Goal: Task Accomplishment & Management: Manage account settings

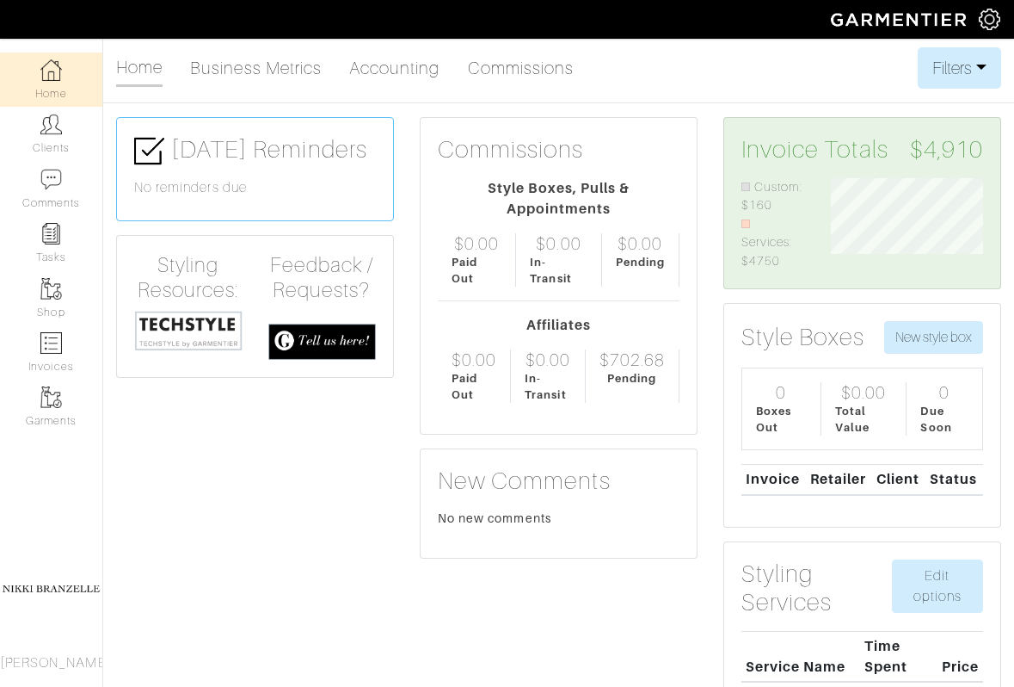
scroll to position [93, 178]
click at [60, 139] on link "Clients" at bounding box center [51, 134] width 102 height 54
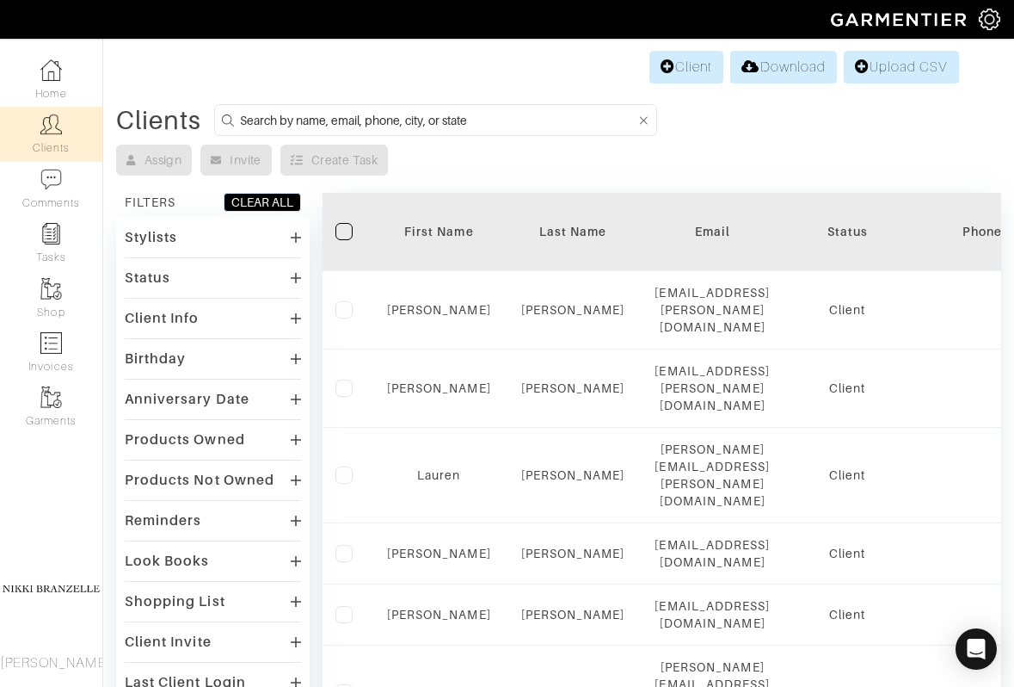
click at [297, 114] on input at bounding box center [438, 120] width 397 height 22
type input "oby"
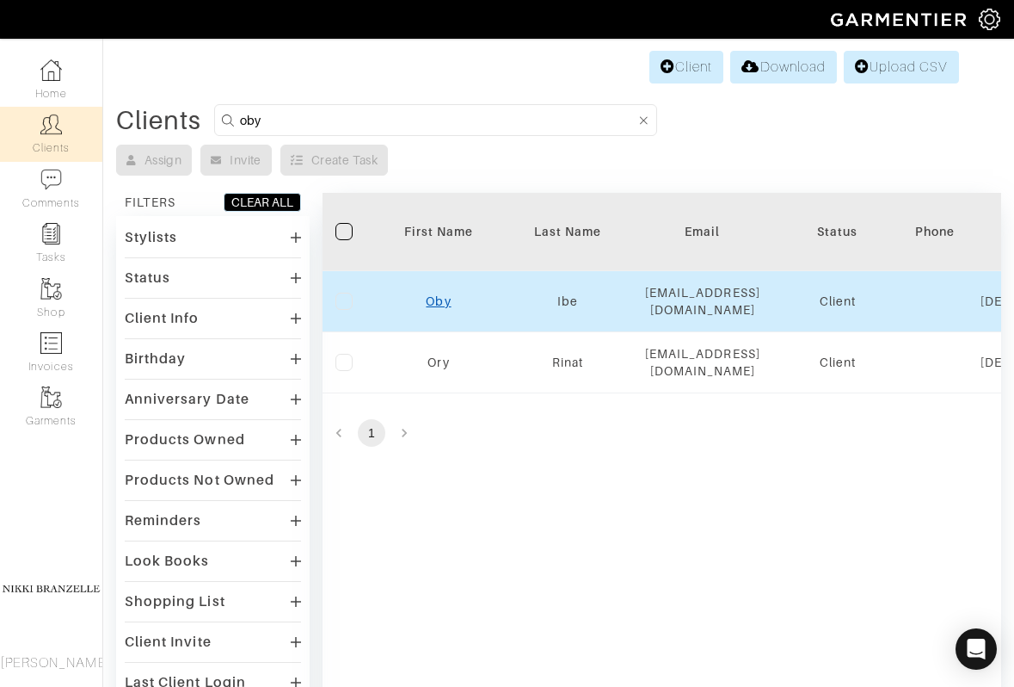
click at [441, 294] on link "Oby" at bounding box center [438, 301] width 25 height 14
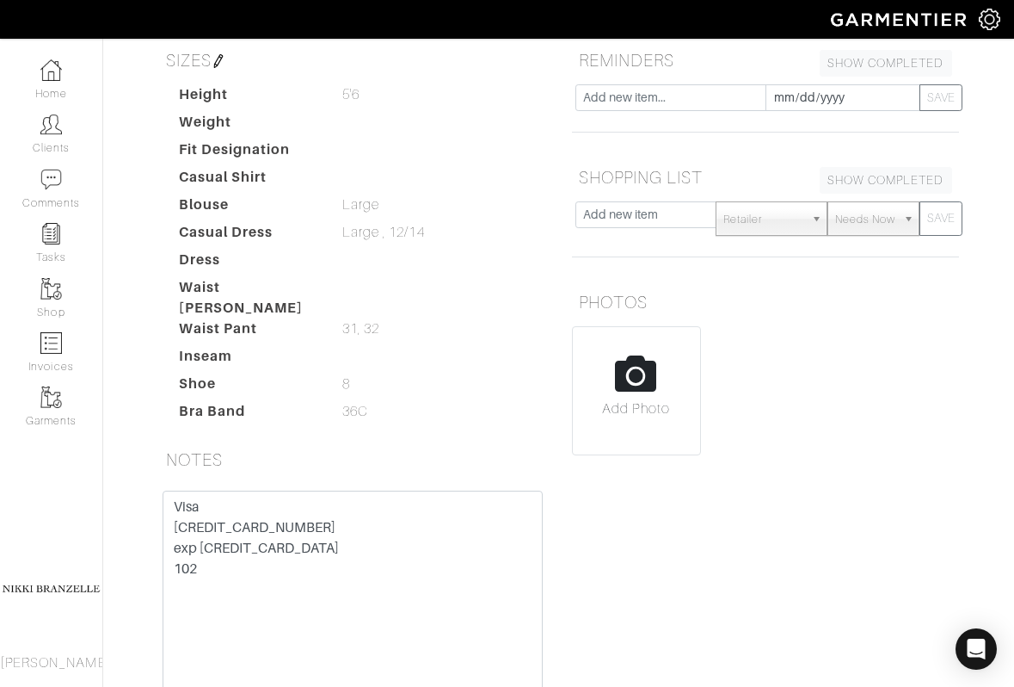
scroll to position [448, 0]
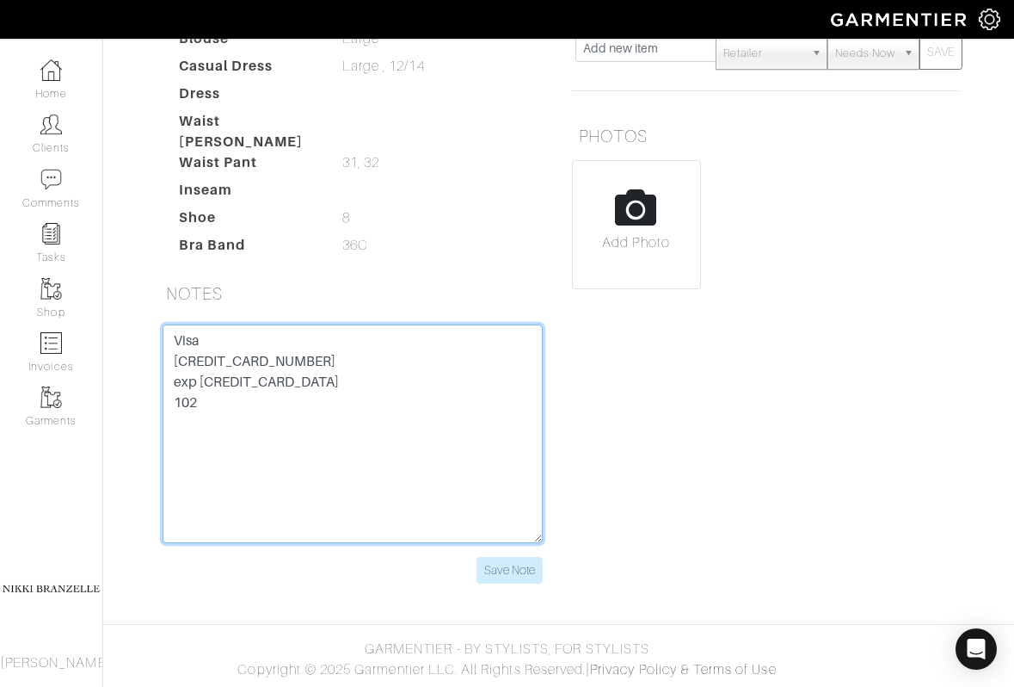
click at [292, 361] on textarea "Visa 4147 2026 6239 7817 exp 02/29 102" at bounding box center [353, 433] width 380 height 219
click at [264, 371] on textarea "Visa [CREDIT_CARD_NUMBER] exp [CREDIT_CARD_DATA] 102" at bounding box center [353, 433] width 380 height 219
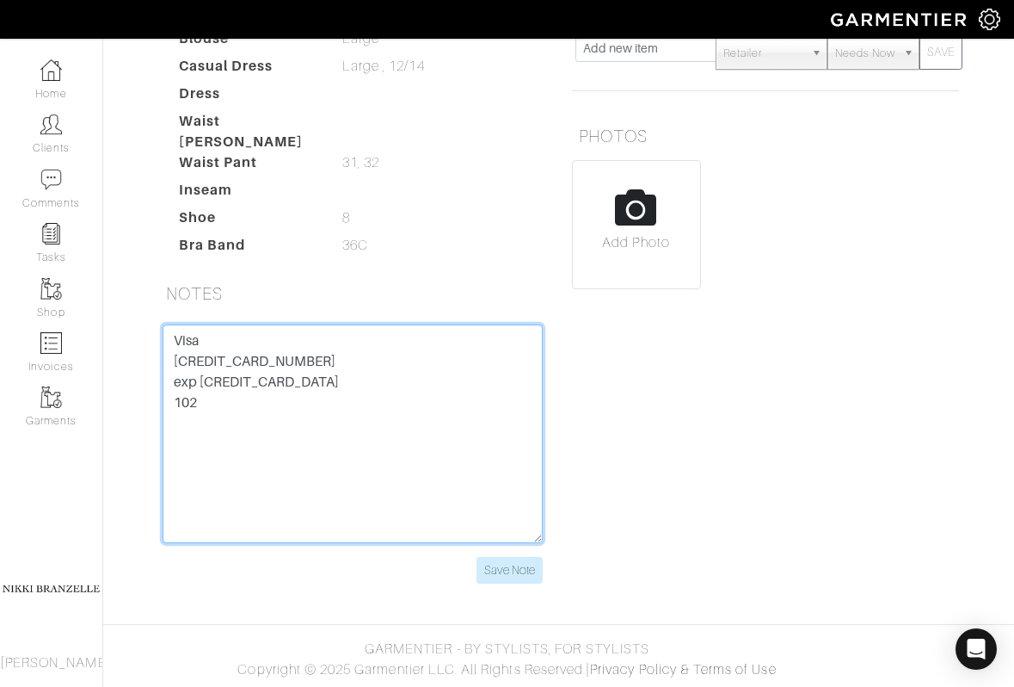
click at [264, 371] on textarea "Visa [CREDIT_CARD_NUMBER] exp [CREDIT_CARD_DATA] 102" at bounding box center [353, 433] width 380 height 219
click at [264, 361] on textarea "Visa [CREDIT_CARD_NUMBER] exp [CREDIT_CARD_DATA] 102" at bounding box center [353, 433] width 380 height 219
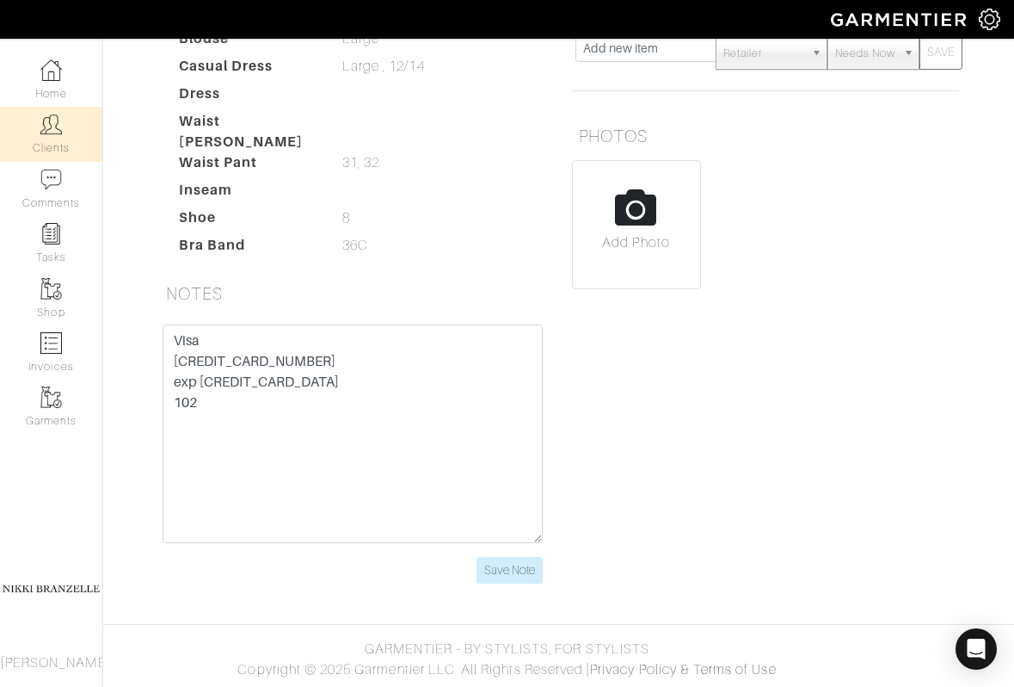
click at [38, 115] on link "Clients" at bounding box center [51, 134] width 102 height 54
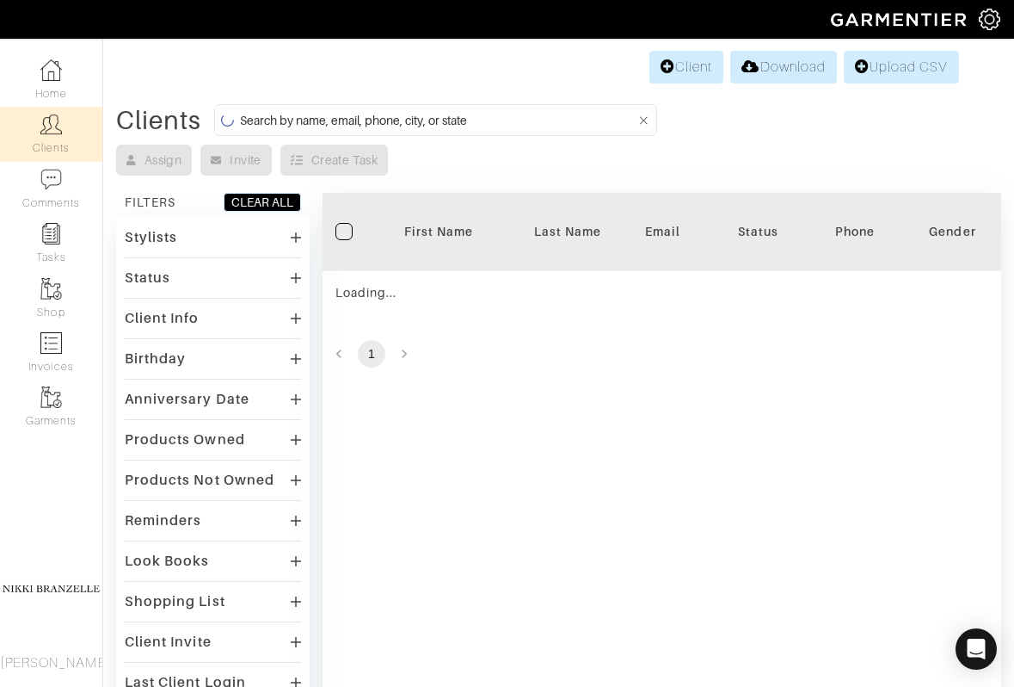
click at [268, 126] on input at bounding box center [438, 120] width 397 height 22
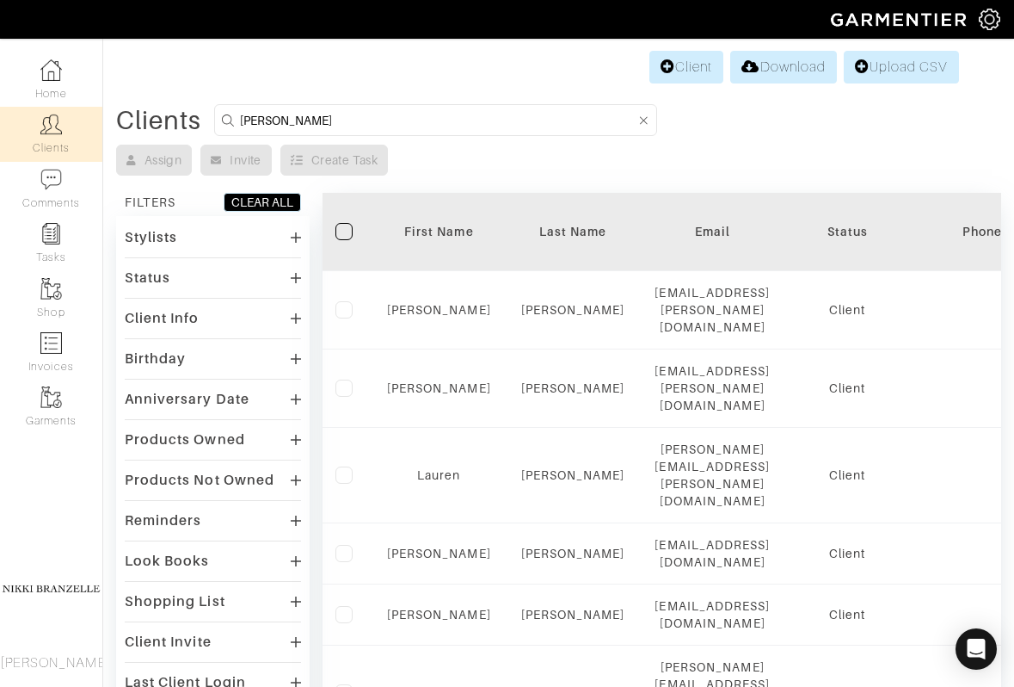
type input "sonya"
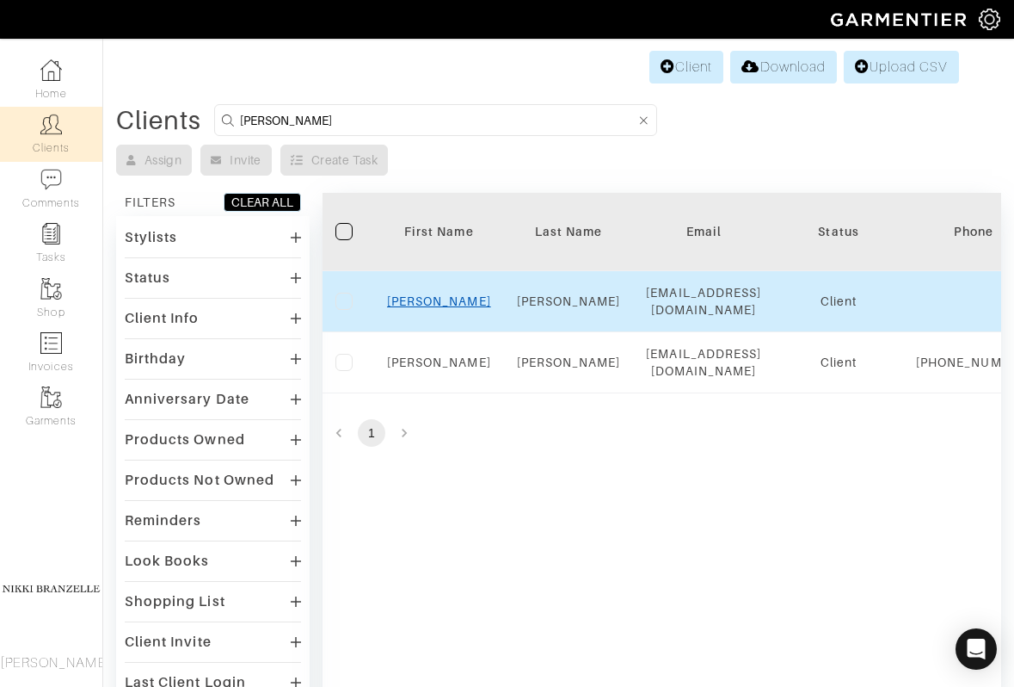
click at [431, 299] on link "Sonya" at bounding box center [439, 301] width 104 height 14
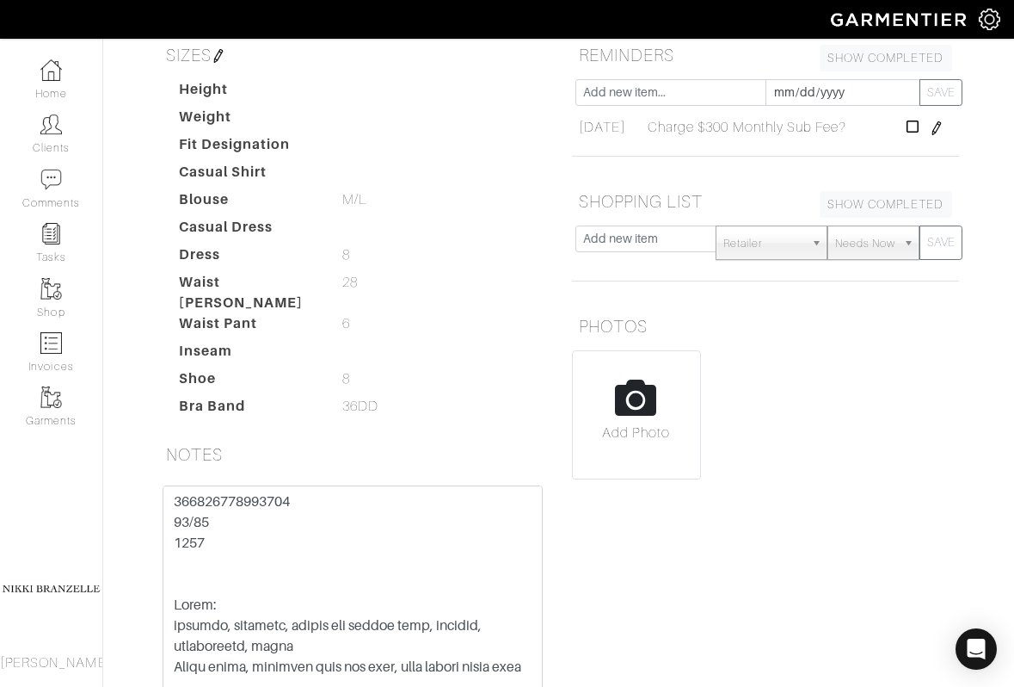
scroll to position [448, 0]
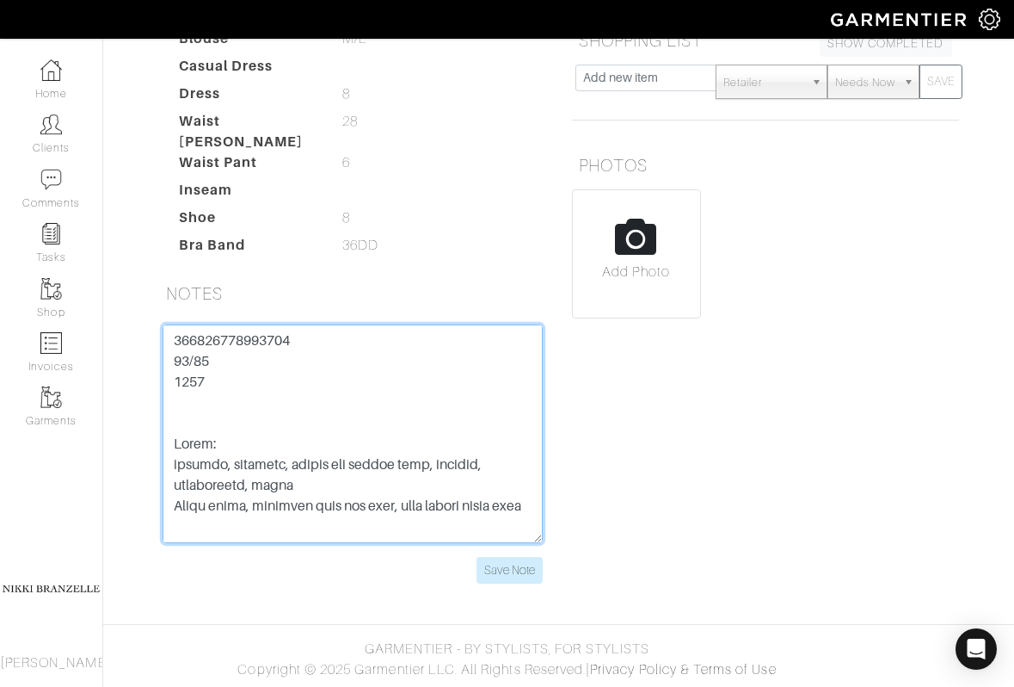
click at [271, 341] on textarea at bounding box center [353, 433] width 380 height 219
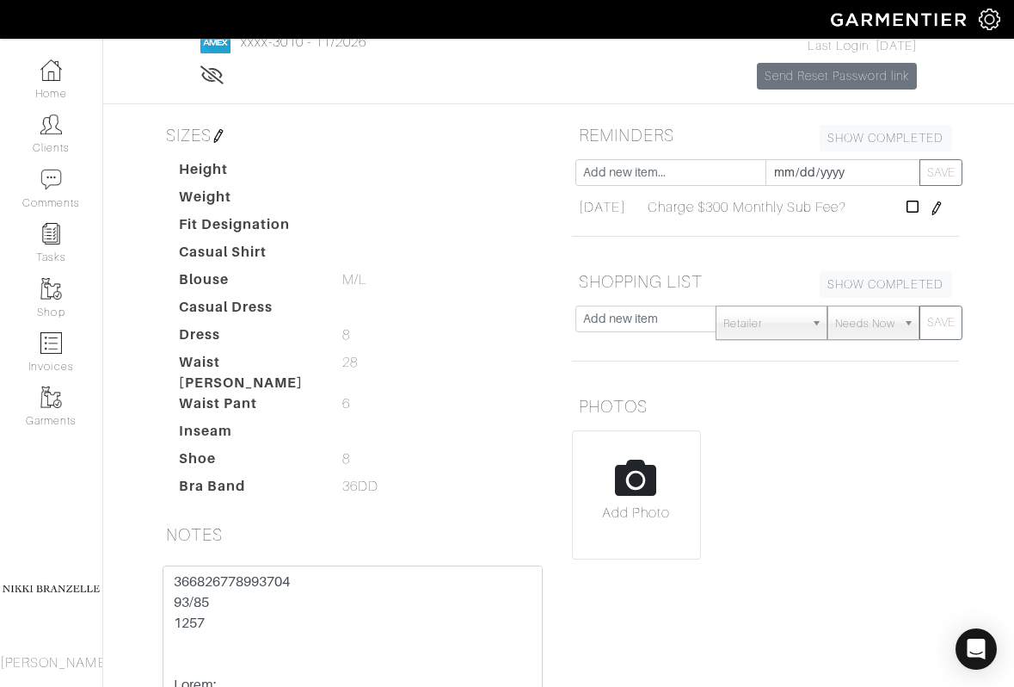
scroll to position [287, 0]
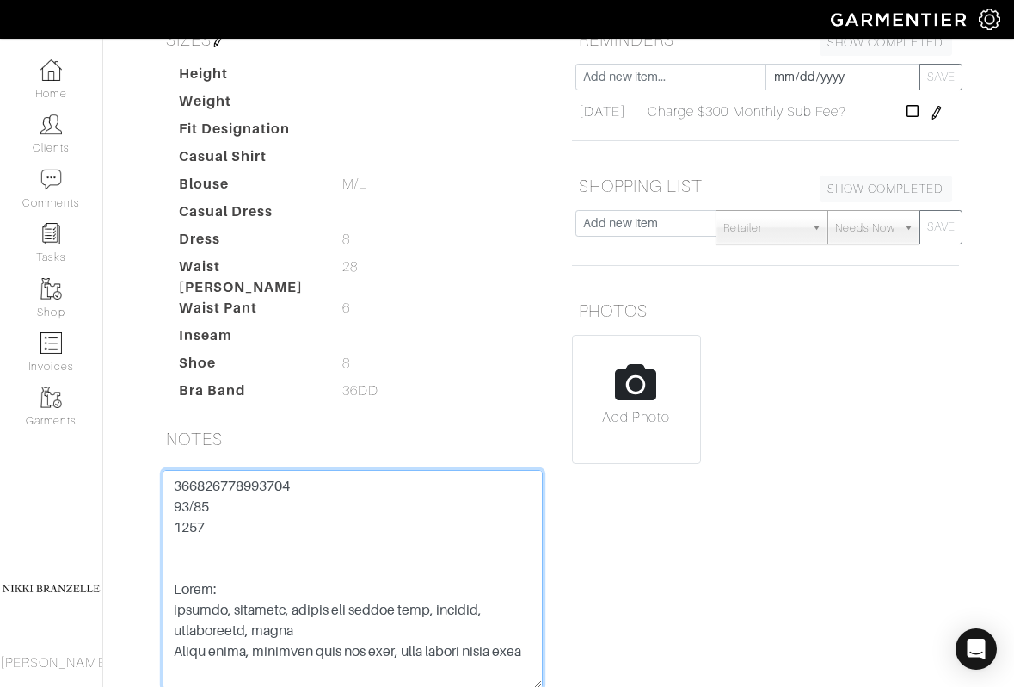
click at [268, 504] on textarea at bounding box center [353, 579] width 380 height 219
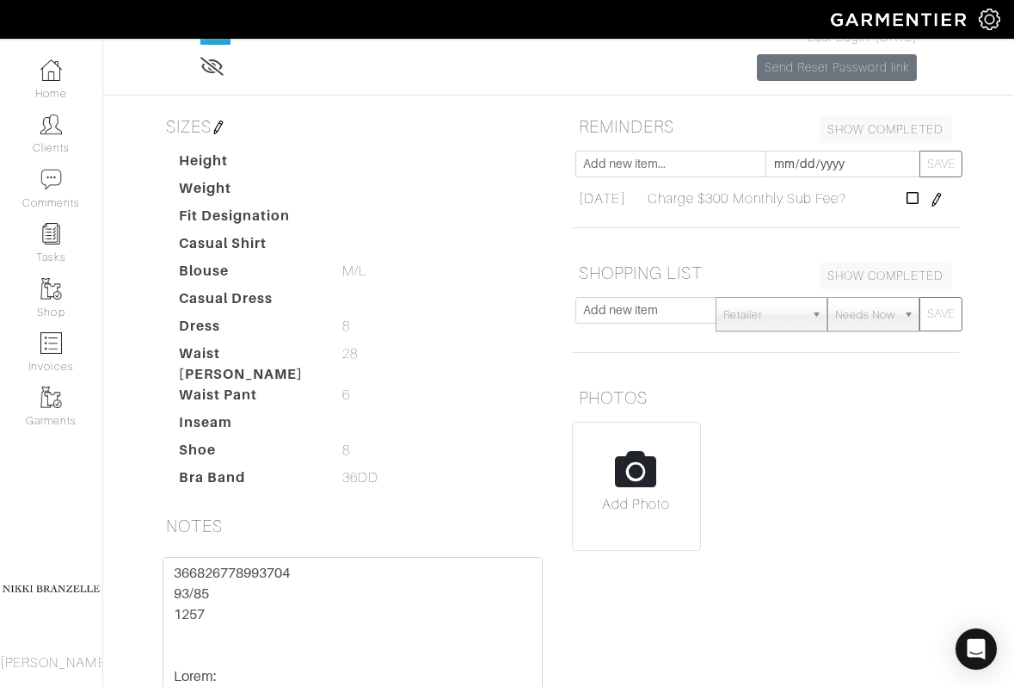
scroll to position [448, 0]
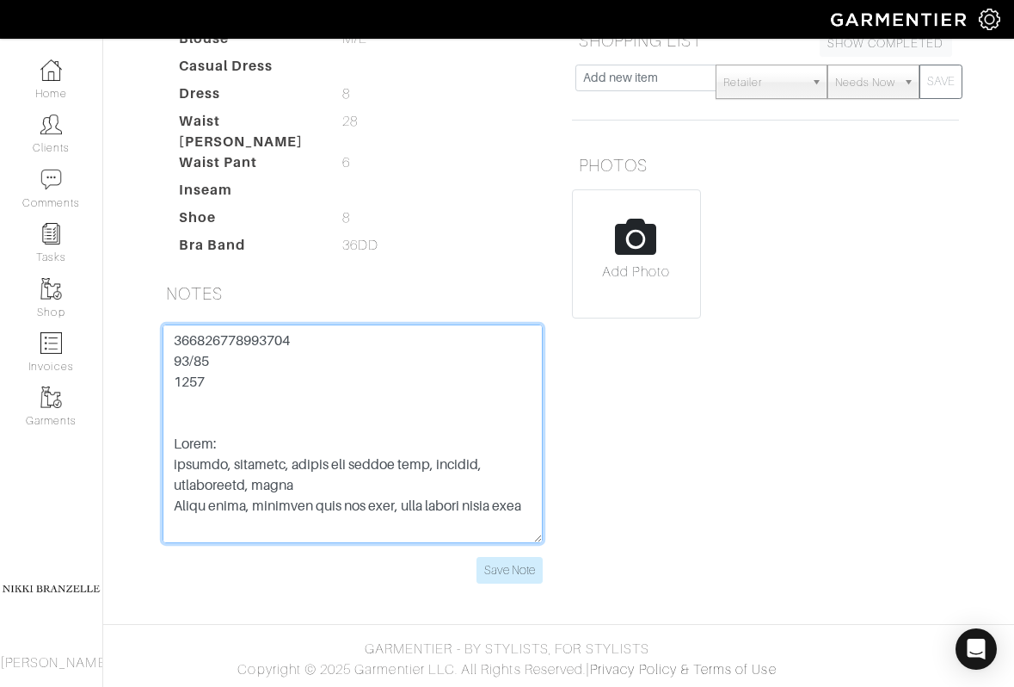
click at [247, 336] on textarea at bounding box center [353, 433] width 380 height 219
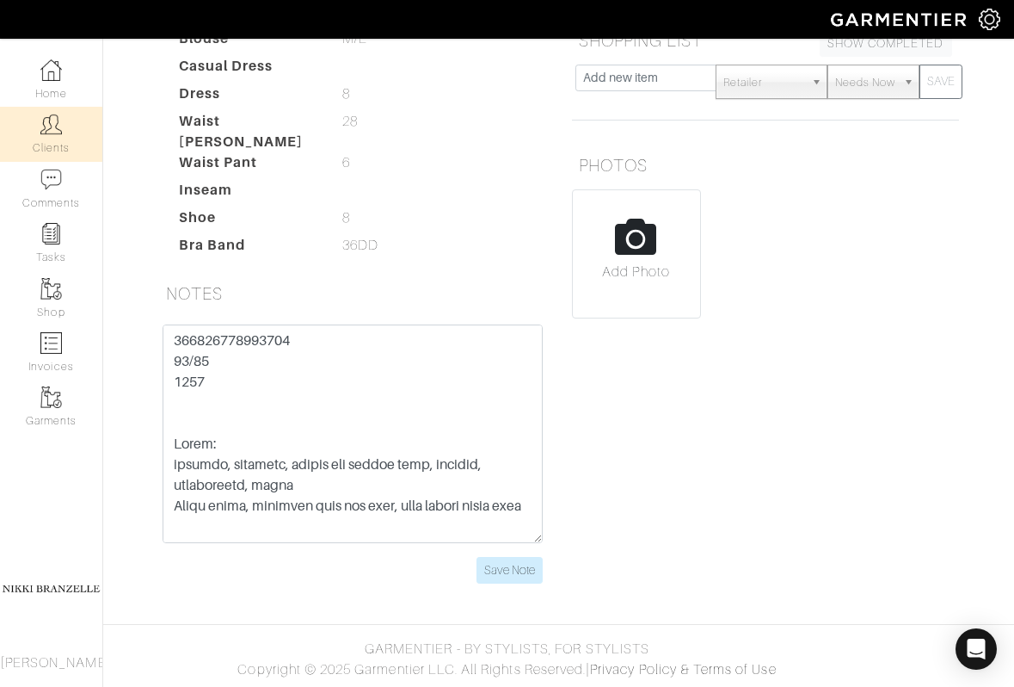
click at [66, 126] on link "Clients" at bounding box center [51, 134] width 102 height 54
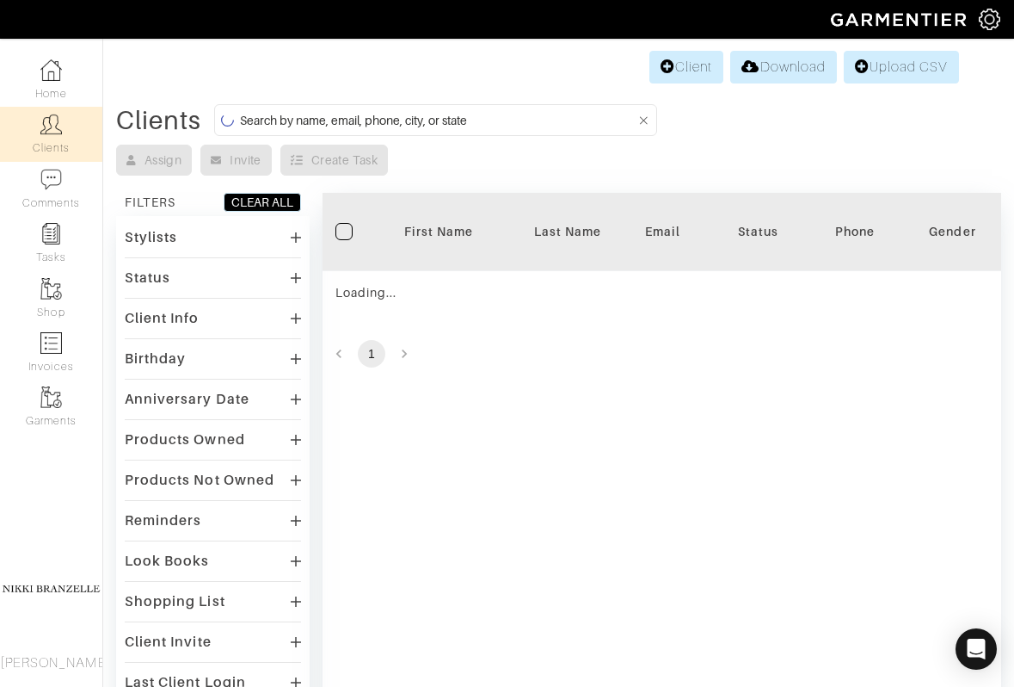
click at [274, 115] on input at bounding box center [438, 120] width 397 height 22
type input "oby"
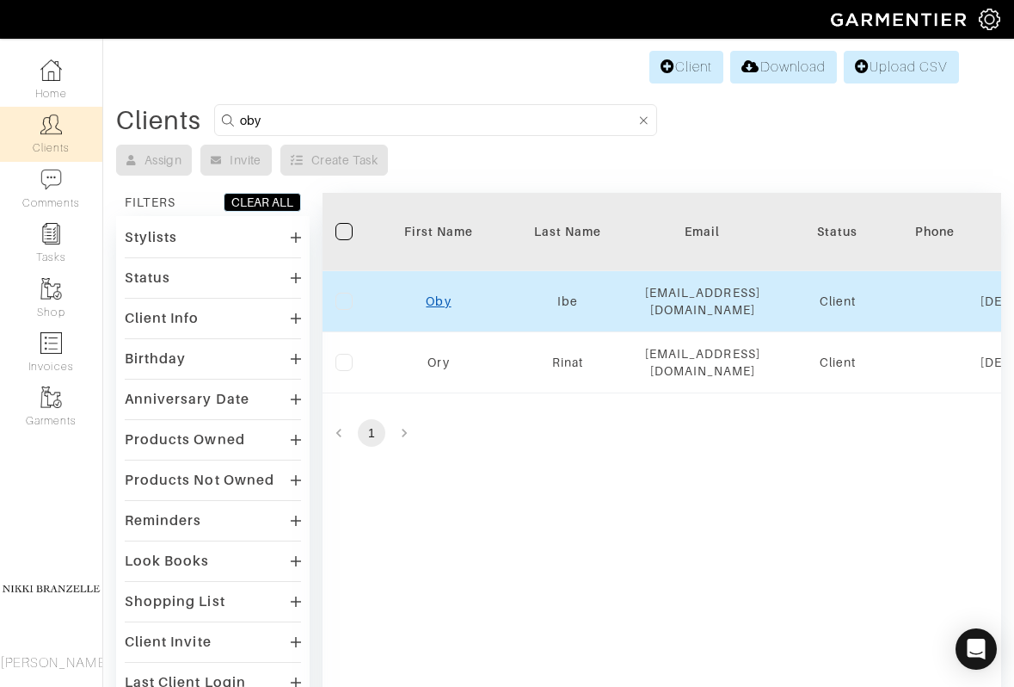
click at [448, 295] on link "Oby" at bounding box center [438, 301] width 25 height 14
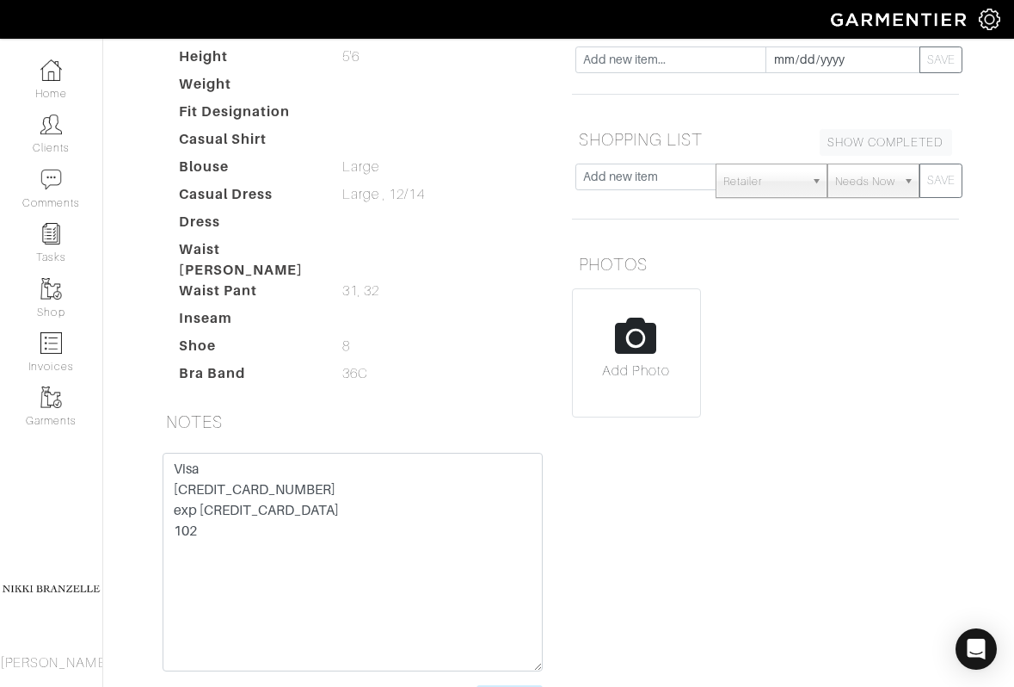
scroll to position [345, 0]
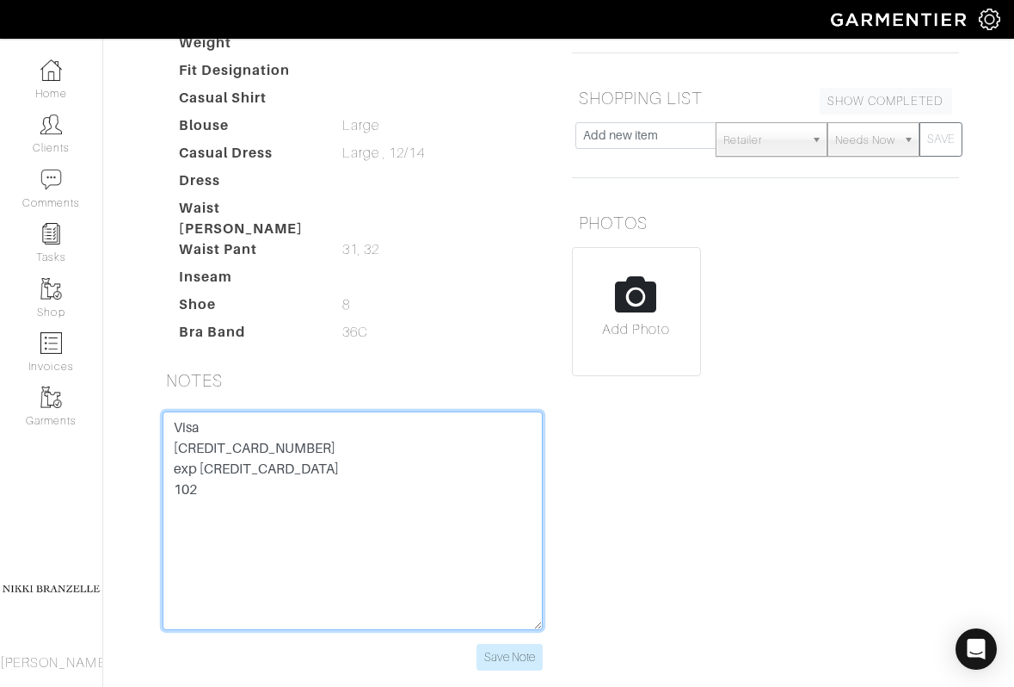
click at [268, 468] on textarea "Visa 4147 2026 6239 7817 exp 02/29 102" at bounding box center [353, 520] width 380 height 219
click at [268, 468] on textarea "Visa [CREDIT_CARD_NUMBER] exp [CREDIT_CARD_DATA] 102" at bounding box center [353, 520] width 380 height 219
click at [181, 507] on textarea "Visa [CREDIT_CARD_NUMBER] exp [CREDIT_CARD_DATA] 102" at bounding box center [353, 520] width 380 height 219
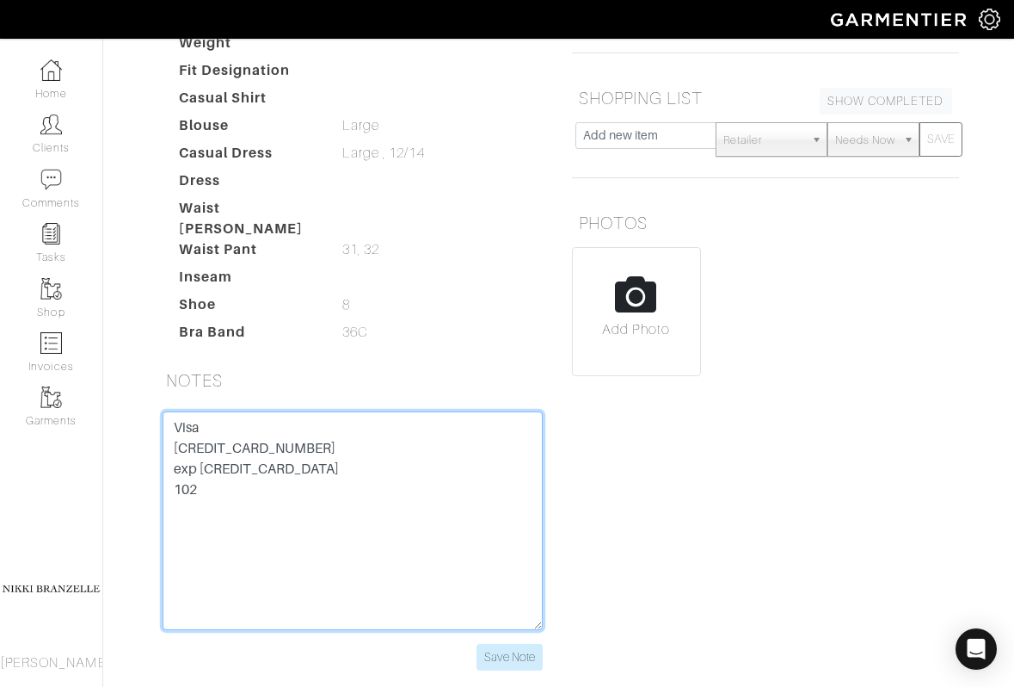
click at [181, 507] on textarea "Visa [CREDIT_CARD_NUMBER] exp [CREDIT_CARD_DATA] 102" at bounding box center [353, 520] width 380 height 219
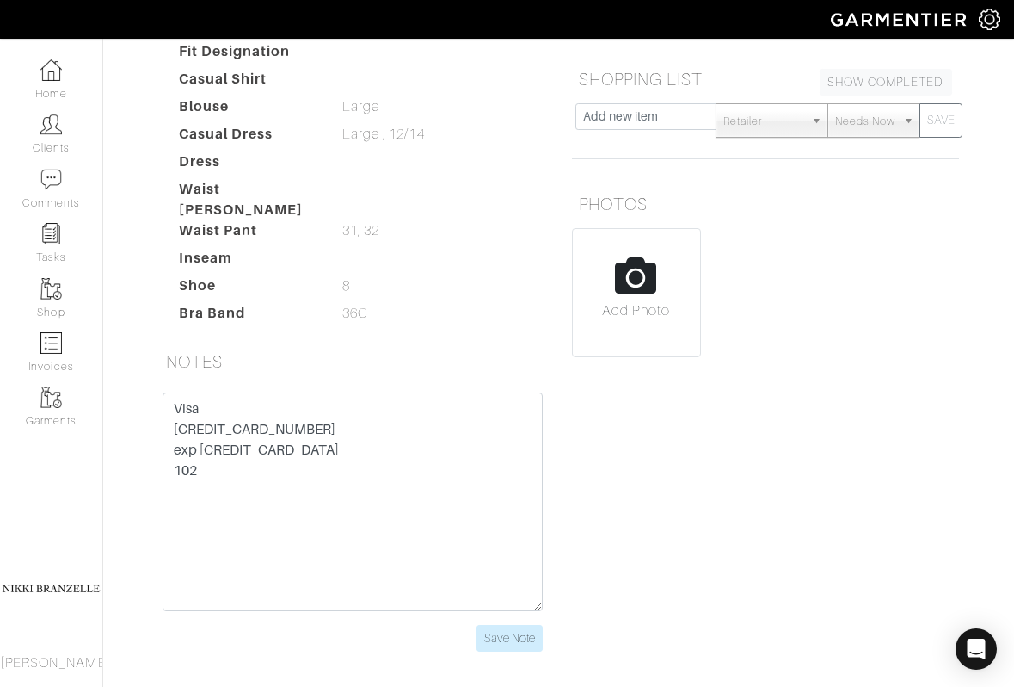
scroll to position [373, 0]
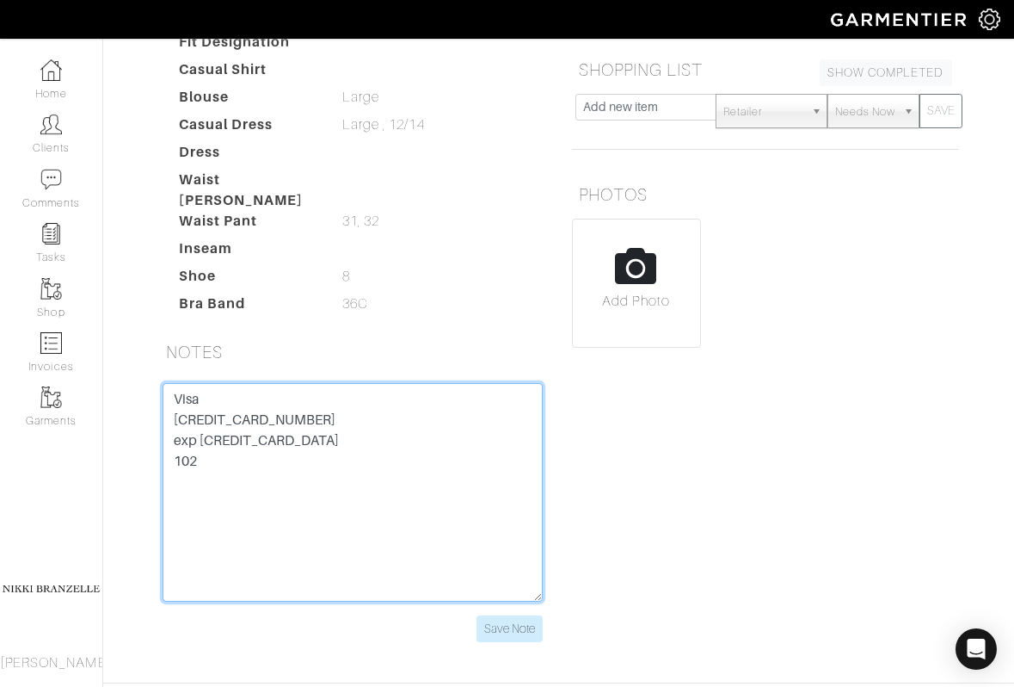
click at [287, 440] on textarea "Visa 4147 2026 6239 7817 exp 02/29 102" at bounding box center [353, 492] width 380 height 219
click at [190, 478] on textarea "Visa 4147 2026 6239 7817 exp 02/29 102" at bounding box center [353, 492] width 380 height 219
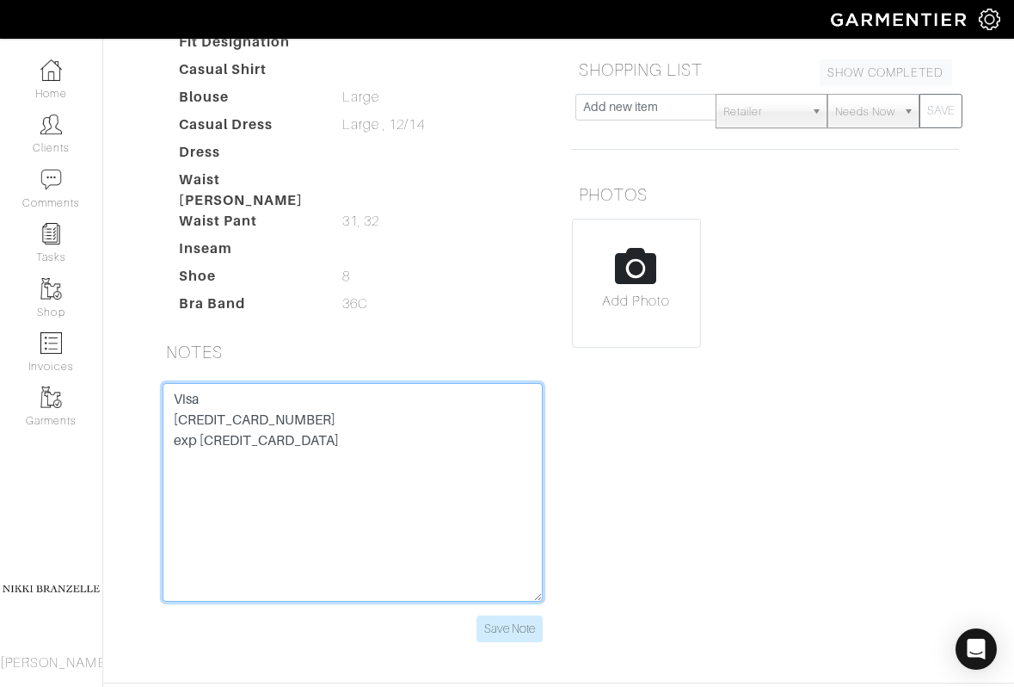
paste textarea "102"
type textarea "Visa 4147 2026 6239 7817 exp 02/29 102"
click at [195, 482] on textarea "Visa 4147 2026 6239 7817 exp 02/29 102" at bounding box center [353, 492] width 380 height 219
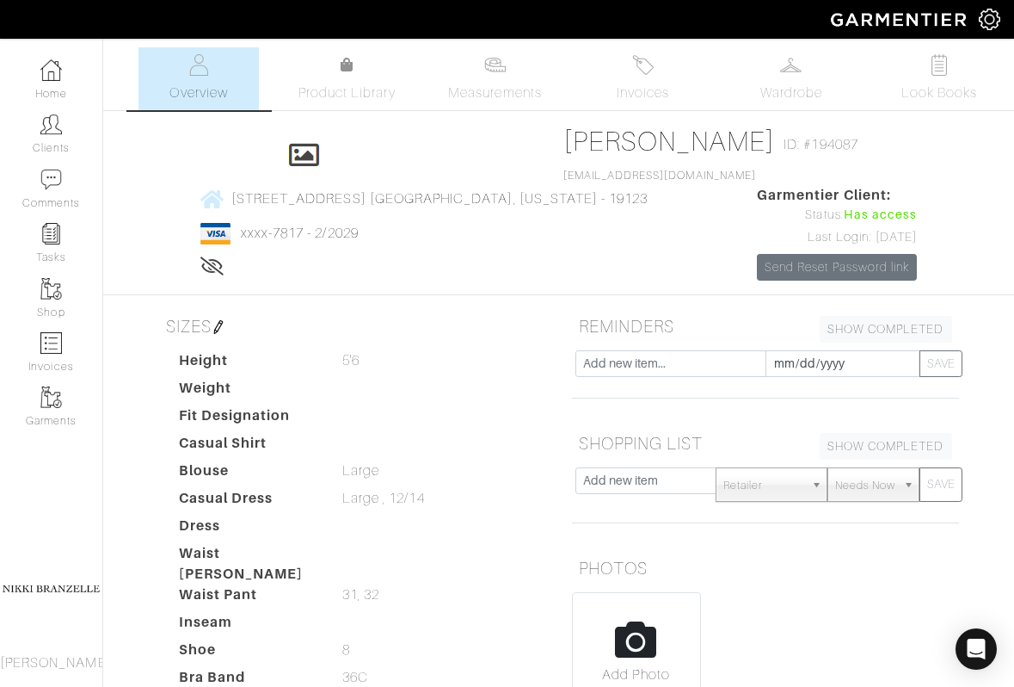
scroll to position [373, 0]
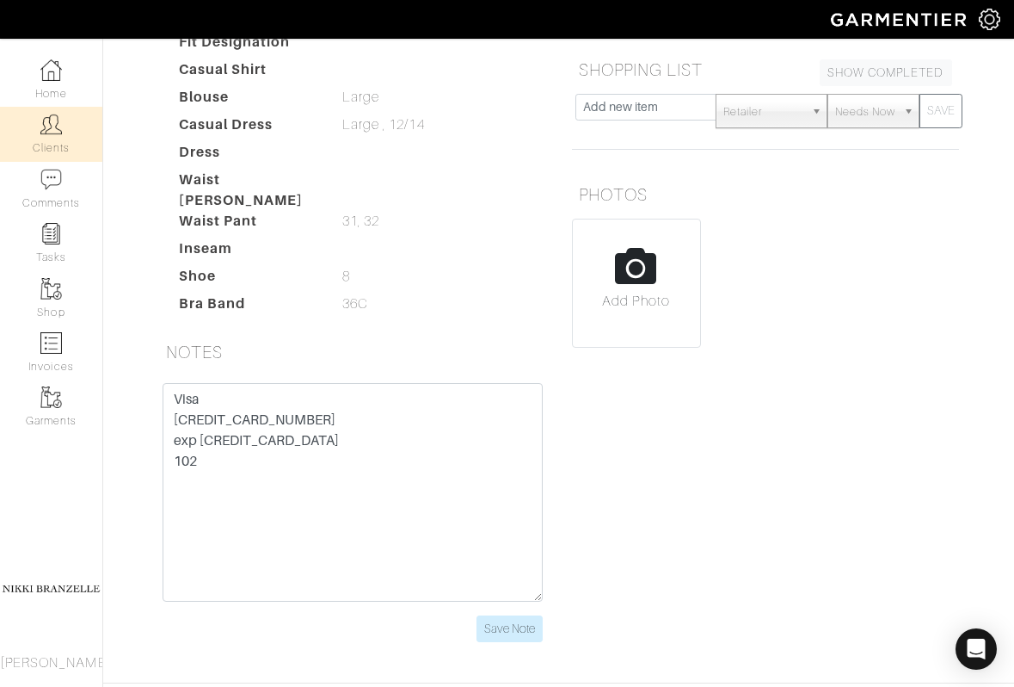
click at [84, 137] on link "Clients" at bounding box center [51, 134] width 102 height 54
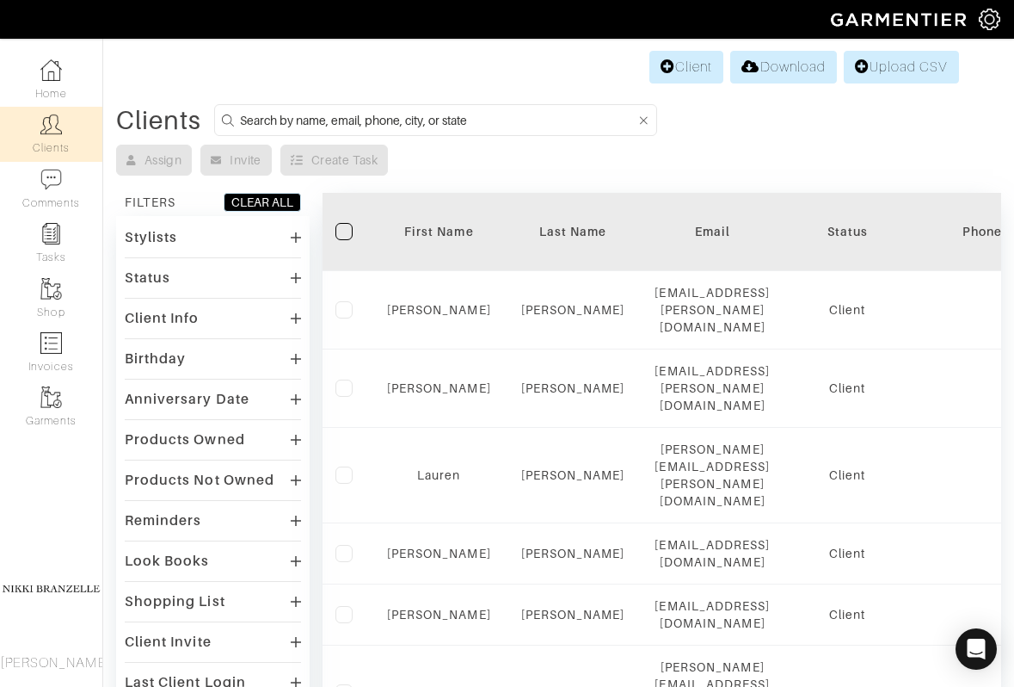
click at [376, 104] on form at bounding box center [435, 120] width 443 height 32
click at [384, 120] on input at bounding box center [438, 120] width 397 height 22
type input "lindsay"
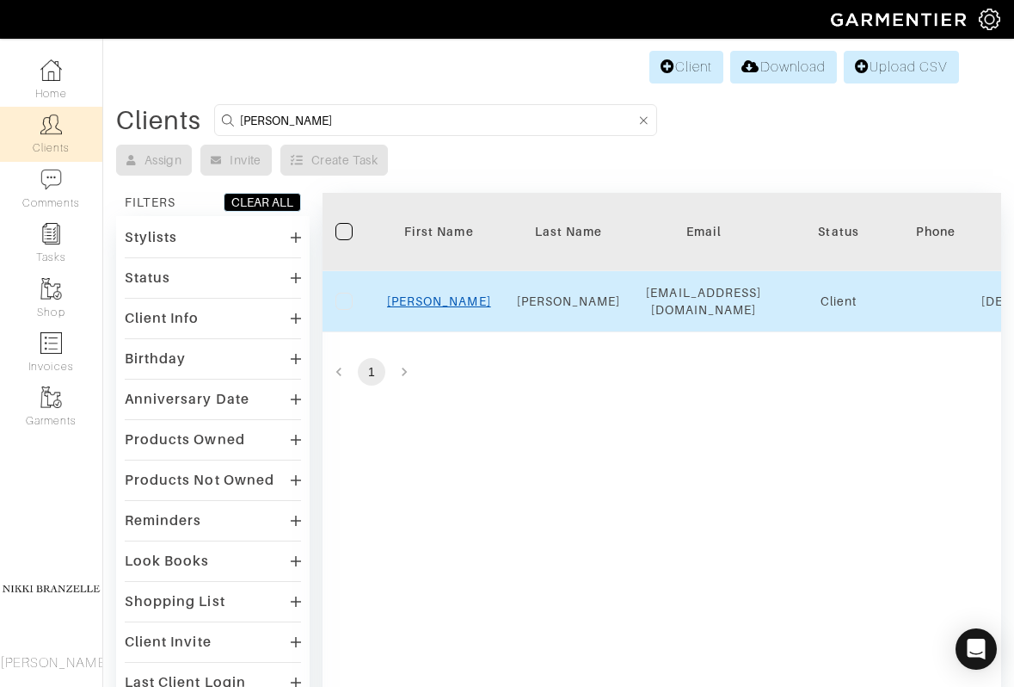
click at [447, 308] on link "Lindsay" at bounding box center [439, 301] width 104 height 14
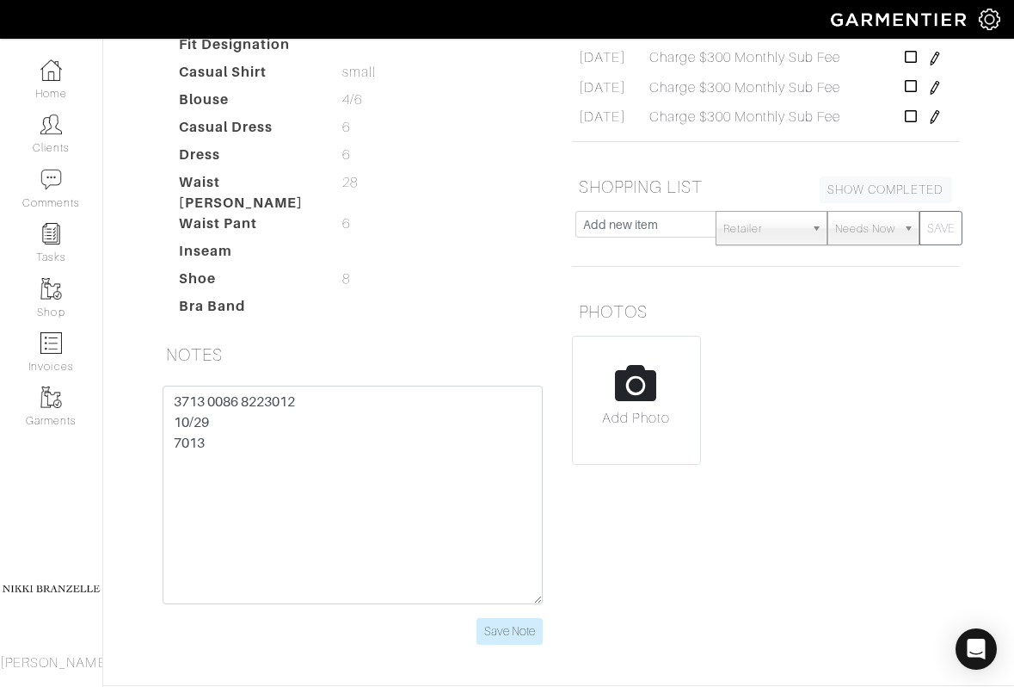
scroll to position [448, 0]
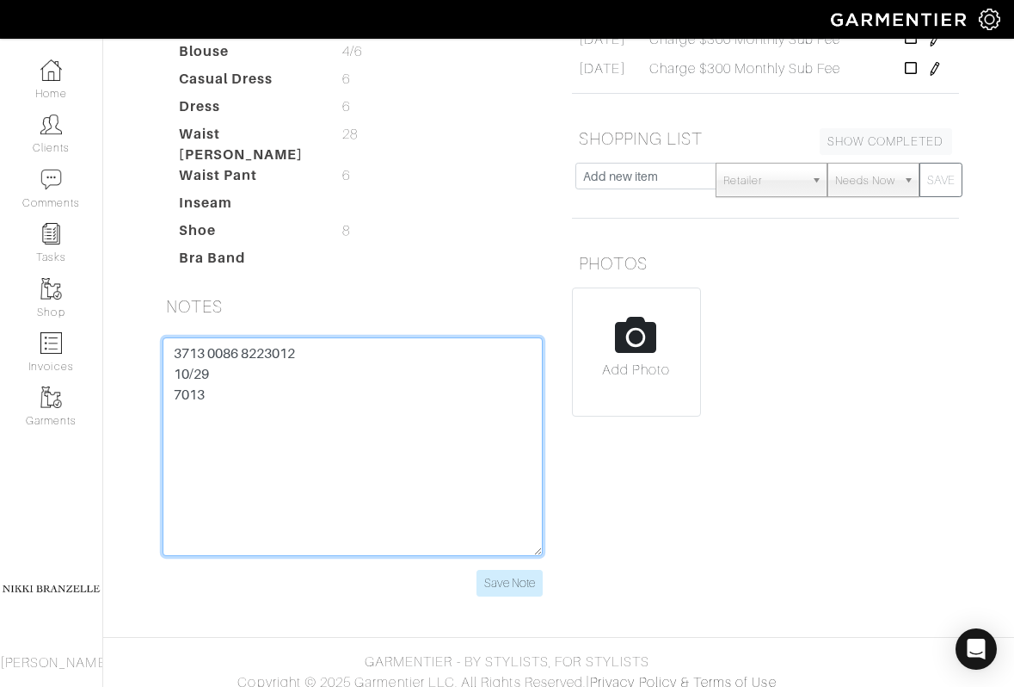
click at [240, 337] on textarea "3713 0086 8223012 10/29 7013" at bounding box center [353, 446] width 380 height 219
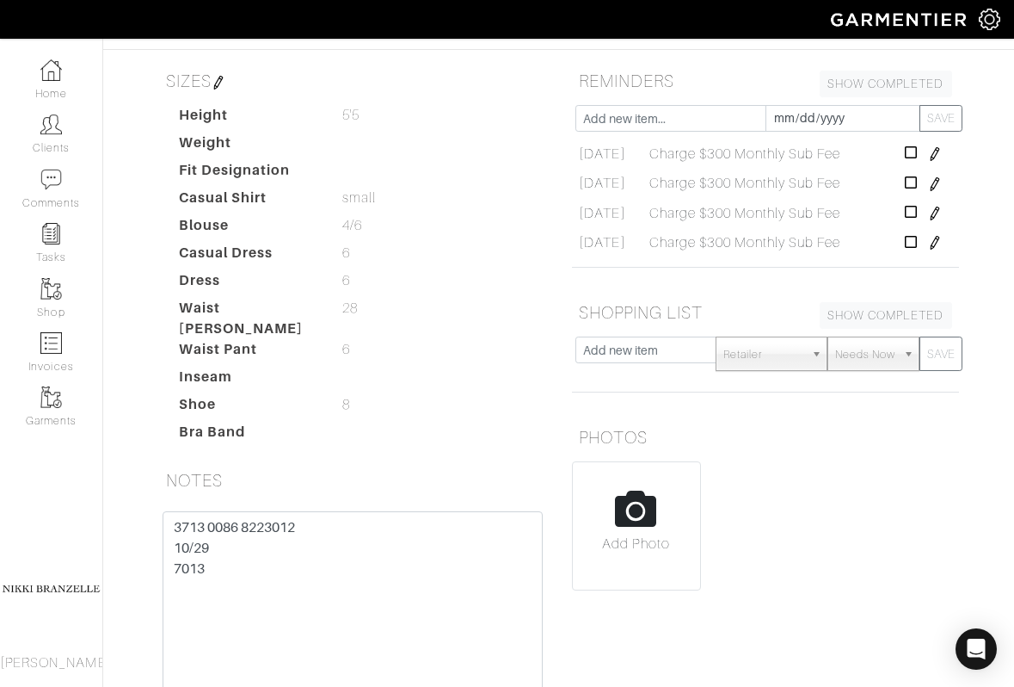
scroll to position [297, 0]
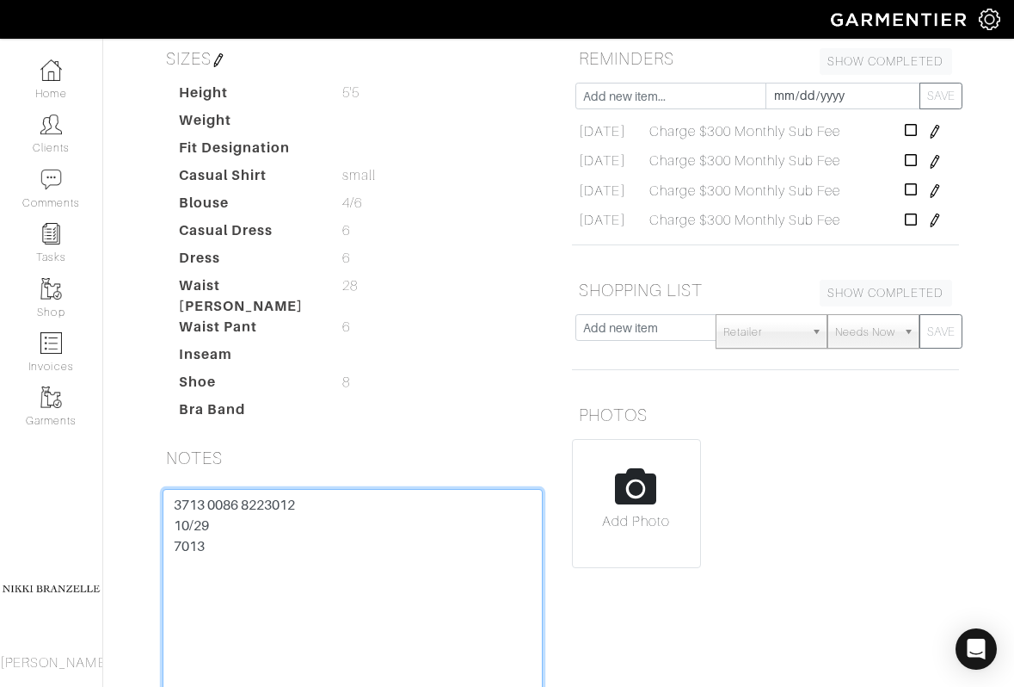
click at [271, 492] on textarea "3713 0086 8223012 10/29 7013" at bounding box center [353, 598] width 380 height 219
